Goal: Complete application form

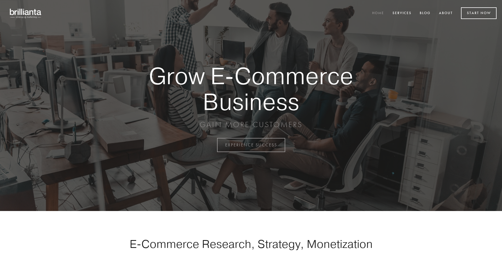
scroll to position [1423, 0]
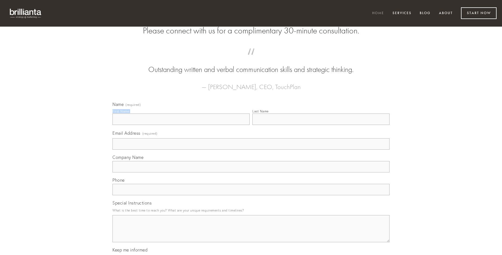
type input "[PERSON_NAME]"
click at [321, 125] on input "Last Name" at bounding box center [320, 118] width 137 height 11
type input "[PERSON_NAME]"
click at [251, 150] on input "Email Address (required)" at bounding box center [250, 143] width 277 height 11
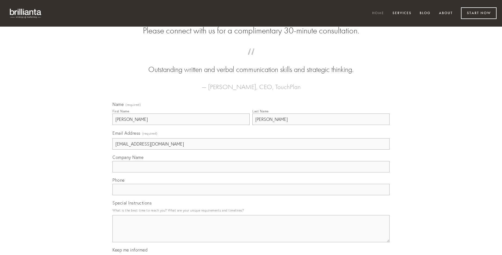
type input "[EMAIL_ADDRESS][DOMAIN_NAME]"
click at [251, 172] on input "Company Name" at bounding box center [250, 166] width 277 height 11
type input "quidem"
click at [251, 195] on input "text" at bounding box center [250, 189] width 277 height 11
click at [251, 233] on textarea "Special Instructions" at bounding box center [250, 228] width 277 height 27
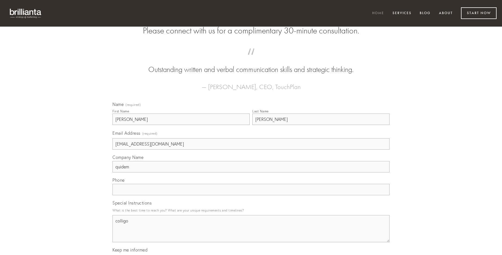
type textarea "colligo"
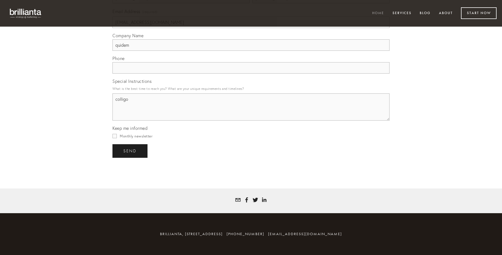
click at [130, 151] on span "send" at bounding box center [129, 150] width 13 height 5
